Goal: Information Seeking & Learning: Check status

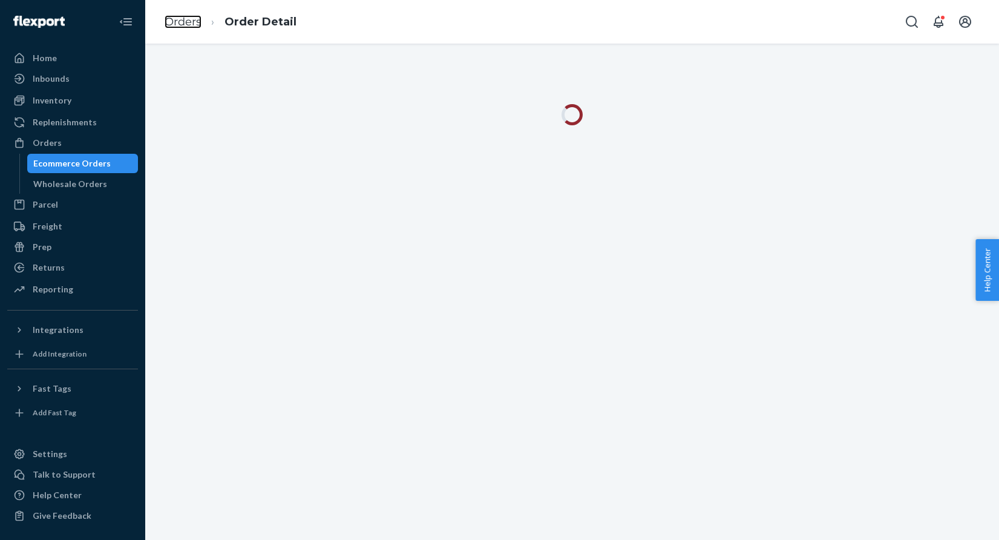
click at [183, 25] on link "Orders" at bounding box center [183, 21] width 37 height 13
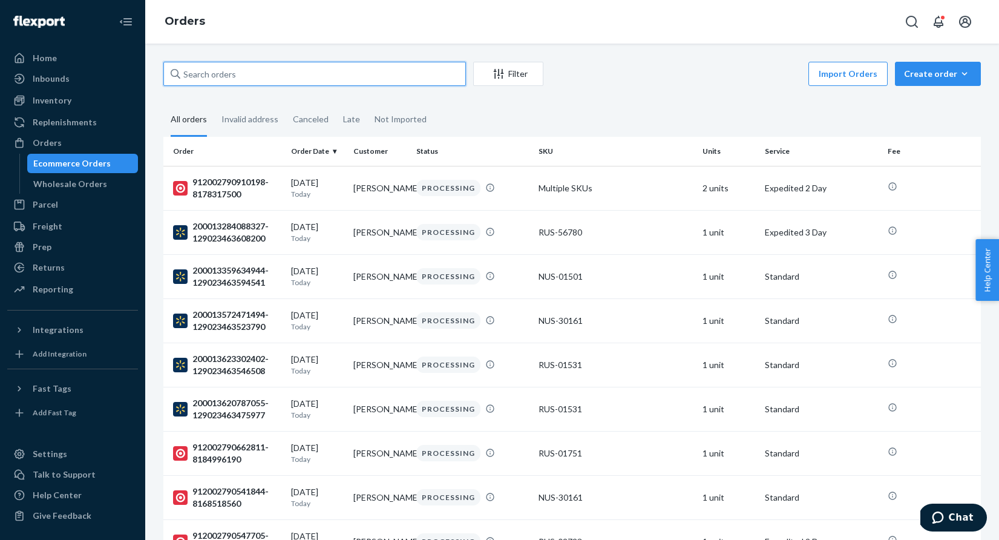
click at [278, 76] on input "text" at bounding box center [314, 74] width 303 height 24
paste input "#1407437"
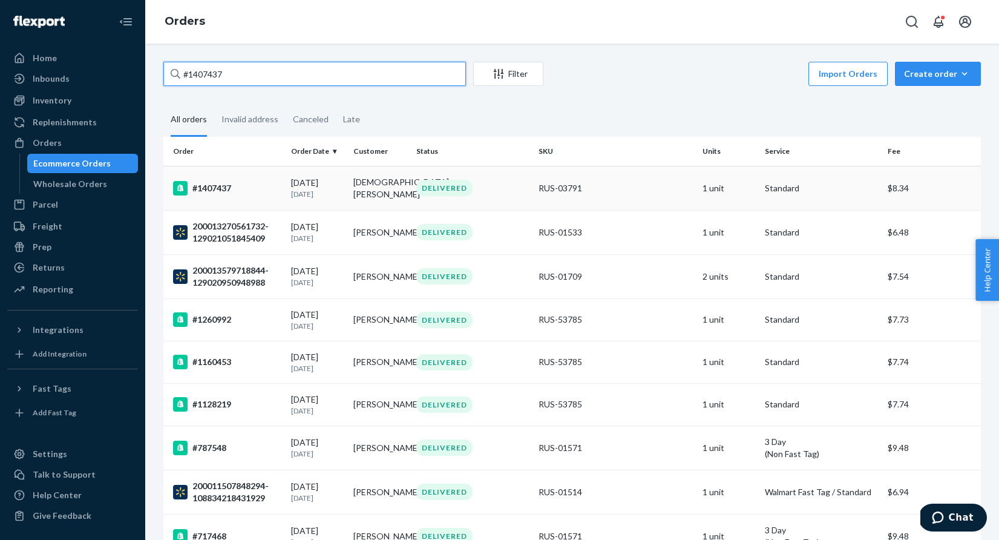
type input "#1407437"
click at [441, 184] on div "DELIVERED" at bounding box center [444, 188] width 56 height 16
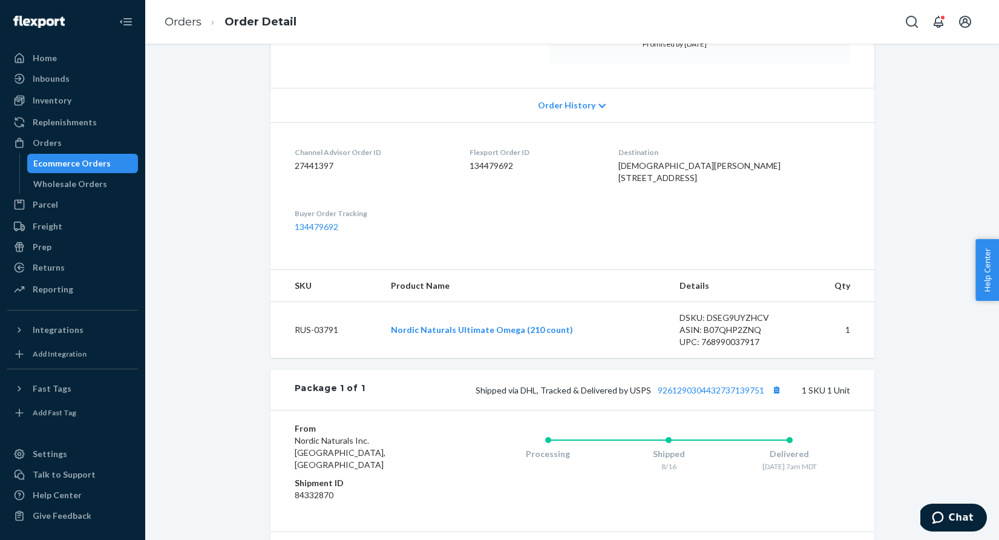
scroll to position [265, 0]
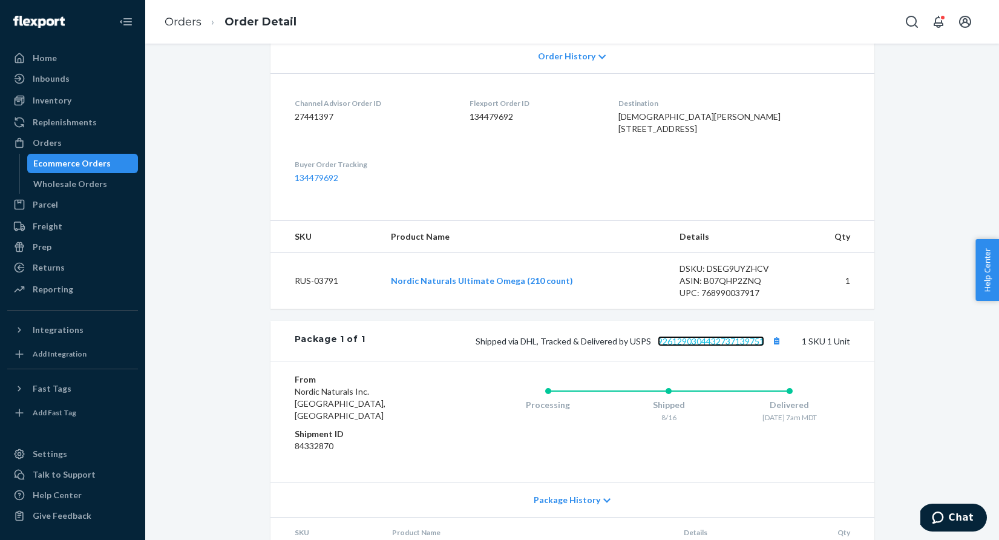
click at [729, 346] on link "9261290304432737139751" at bounding box center [711, 341] width 106 height 10
